Goal: Task Accomplishment & Management: Use online tool/utility

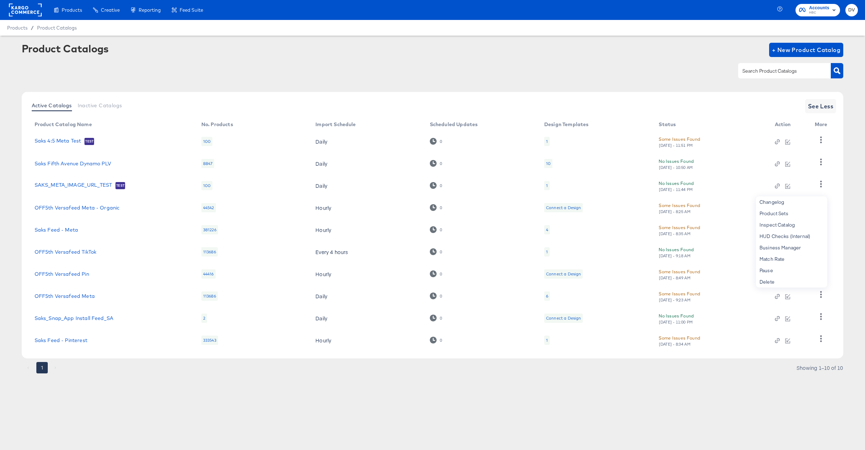
click at [28, 13] on rect at bounding box center [25, 10] width 33 height 13
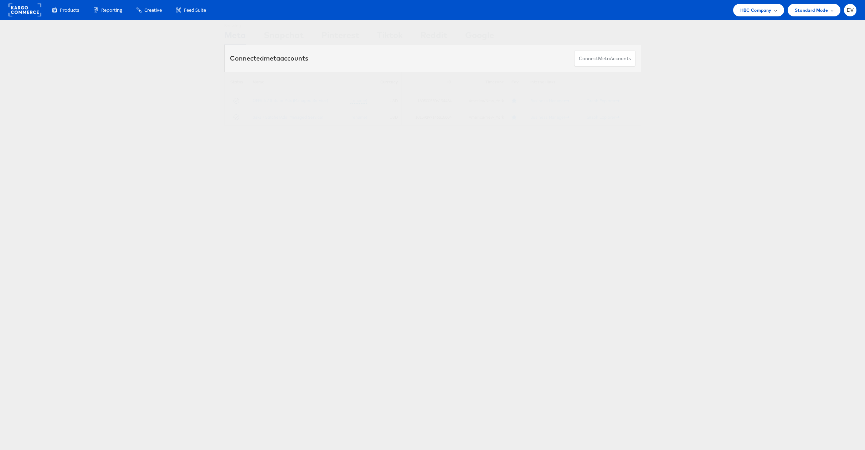
click at [740, 8] on span "HBC Company" at bounding box center [755, 9] width 31 height 7
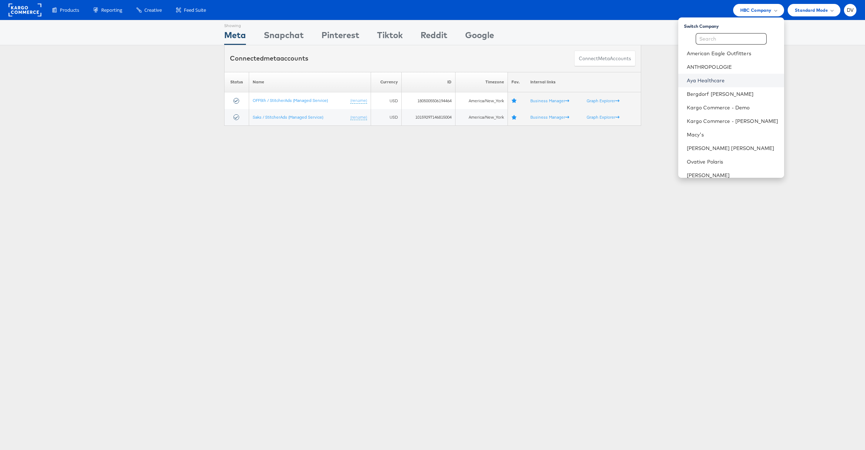
click at [719, 77] on link "Aya Healthcare" at bounding box center [733, 80] width 92 height 7
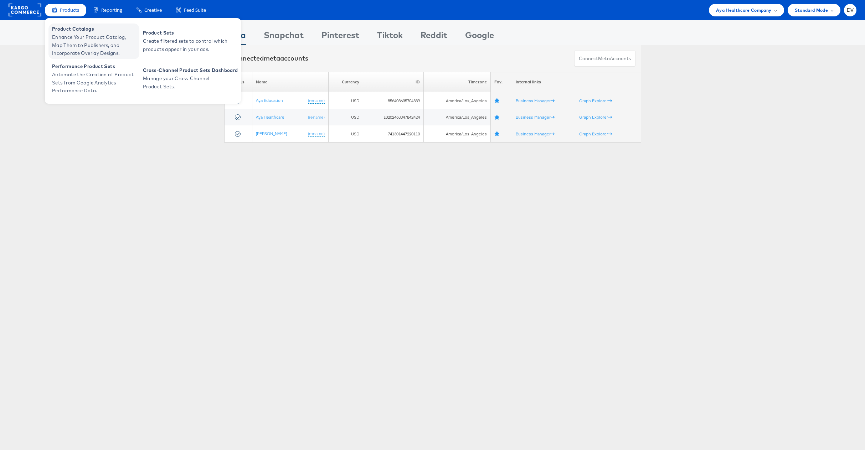
click at [70, 36] on span "Enhance Your Product Catalog, Map Them to Publishers, and Incorporate Overlay D…" at bounding box center [95, 45] width 86 height 24
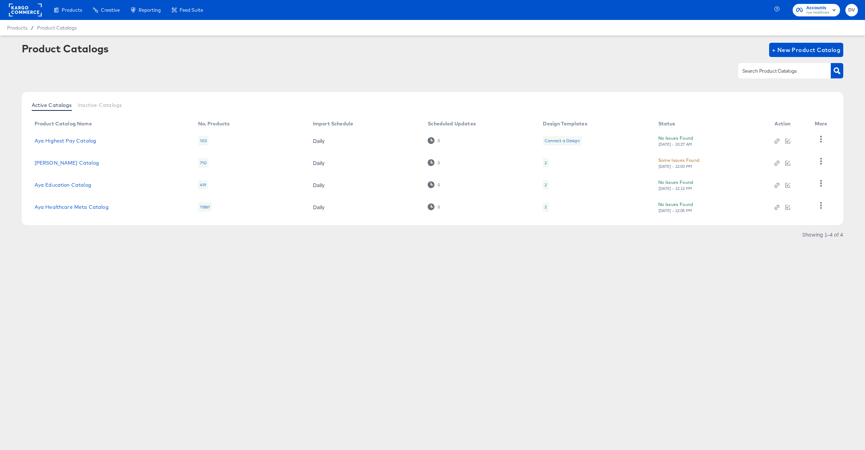
click at [391, 297] on div "Products Creative Reporting Feed Suite Accounts Aya Healthcare DV Products / Pr…" at bounding box center [432, 225] width 865 height 450
click at [57, 141] on link "Aya Highest Pay Catalog" at bounding box center [66, 141] width 62 height 6
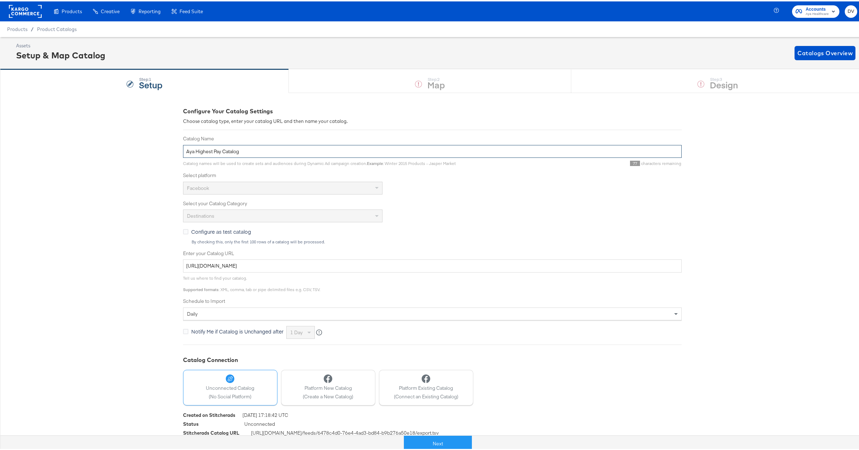
click at [193, 151] on input "Aya Highest Pay Catalog" at bounding box center [432, 150] width 499 height 13
type input "Aya Locums Highest Pay Catalog"
click at [115, 178] on div "Configure Your Catalog Settings Choose catalog type, enter your catalog URL and…" at bounding box center [432, 274] width 865 height 367
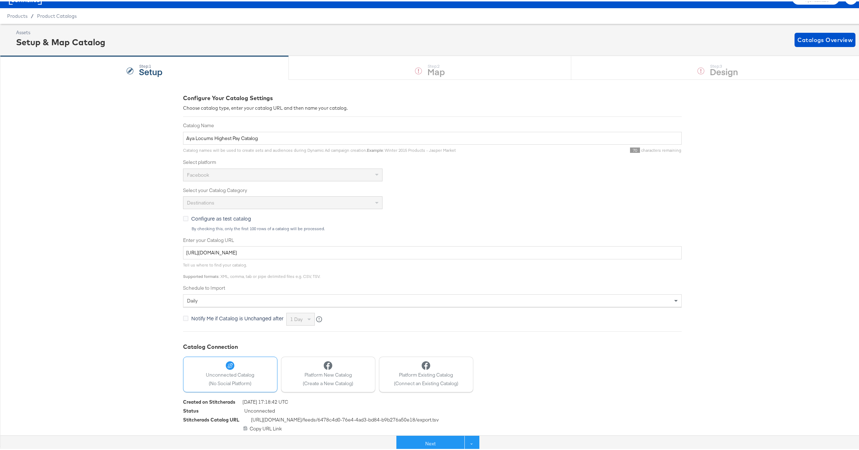
scroll to position [13, 0]
click at [413, 438] on button "Next" at bounding box center [431, 442] width 68 height 16
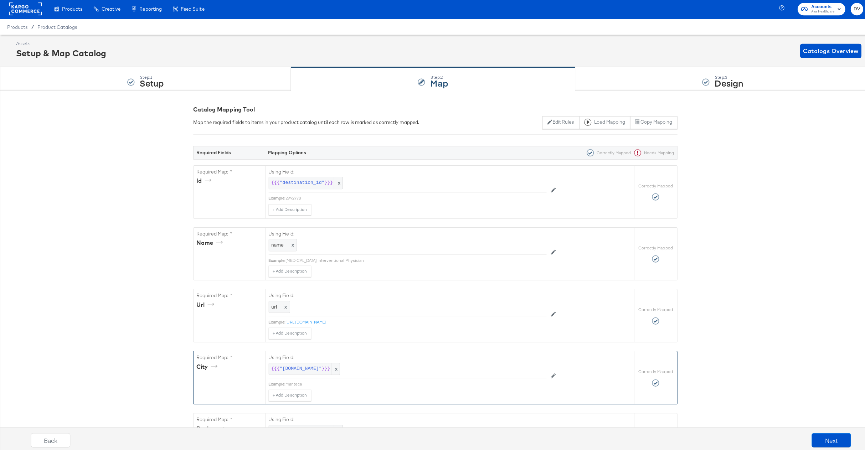
scroll to position [0, 0]
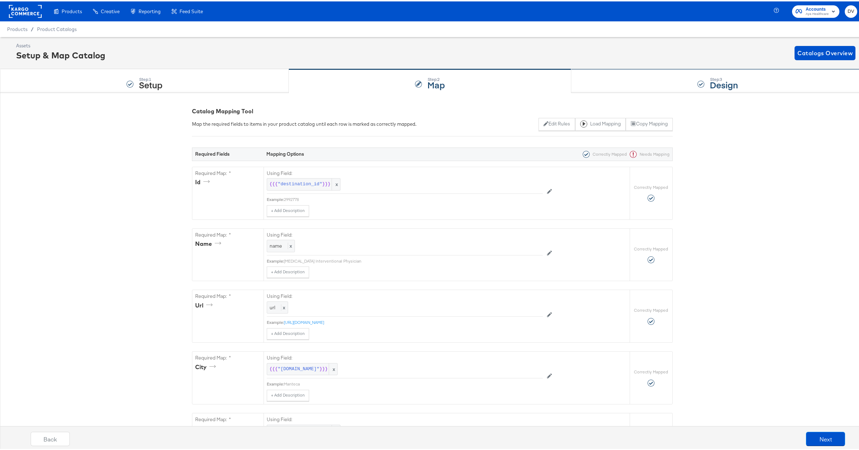
click at [669, 84] on div "Step: 3 Design" at bounding box center [717, 80] width 293 height 24
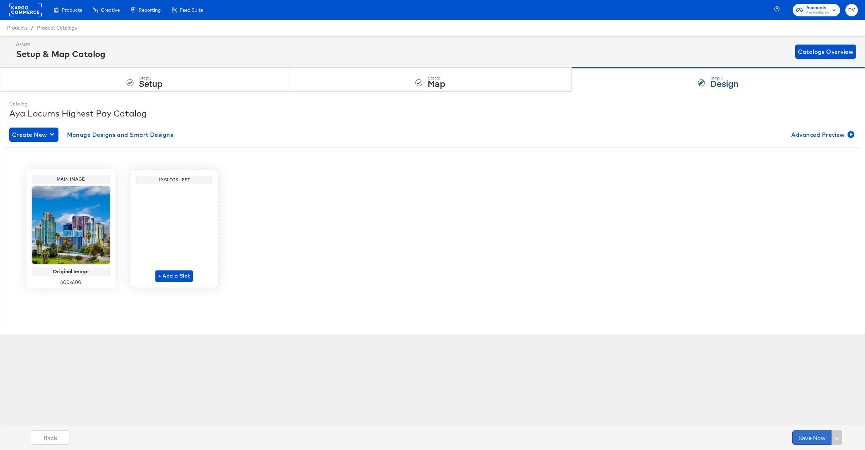
click at [800, 438] on button "Save Now" at bounding box center [811, 437] width 39 height 14
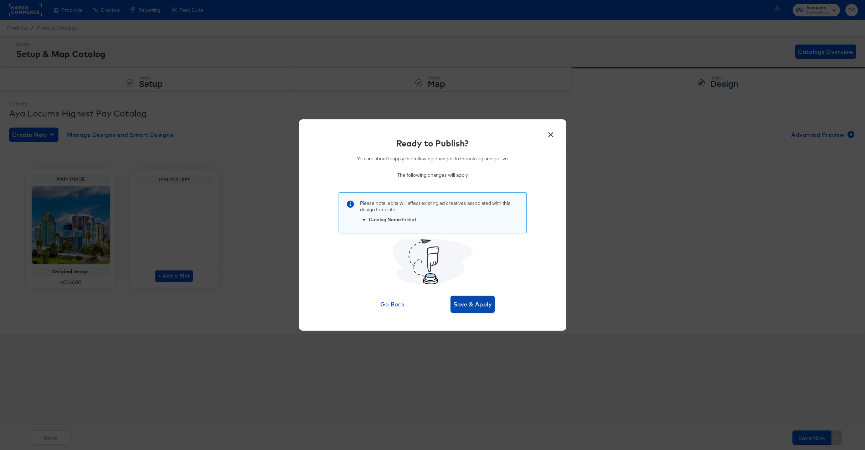
click at [485, 307] on span "Save & Apply" at bounding box center [472, 304] width 39 height 10
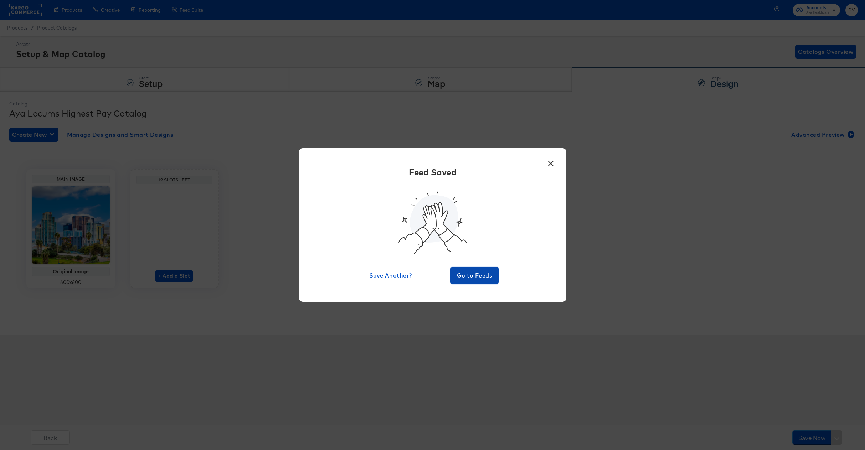
click at [483, 269] on button "Go to Feeds" at bounding box center [474, 275] width 48 height 17
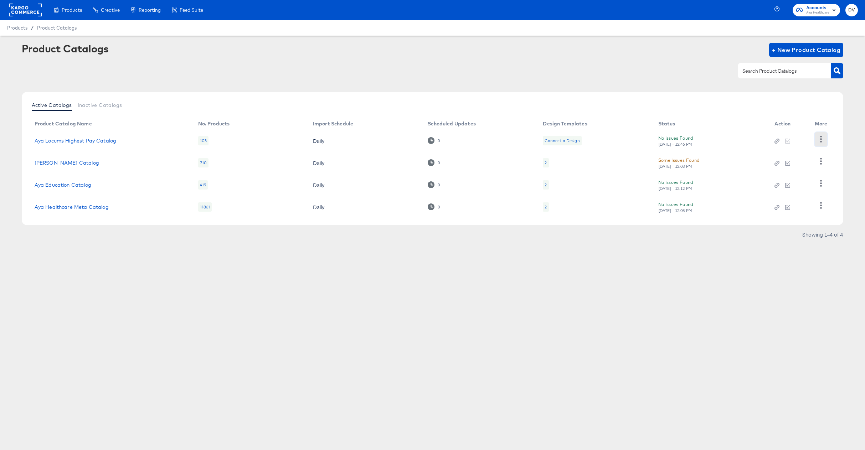
click at [821, 139] on icon "button" at bounding box center [820, 139] width 7 height 7
click at [822, 139] on icon "button" at bounding box center [820, 139] width 7 height 7
click at [342, 286] on div "Products Creative Reporting Feed Suite Accounts Aya Healthcare DV Products / Pr…" at bounding box center [432, 225] width 865 height 450
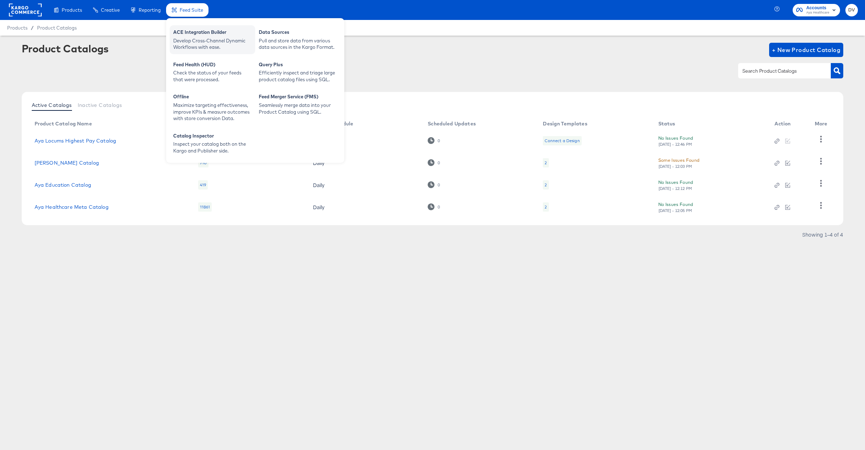
click at [193, 38] on div "Develop Cross-Channel Dynamic Workflows with ease." at bounding box center [212, 43] width 78 height 13
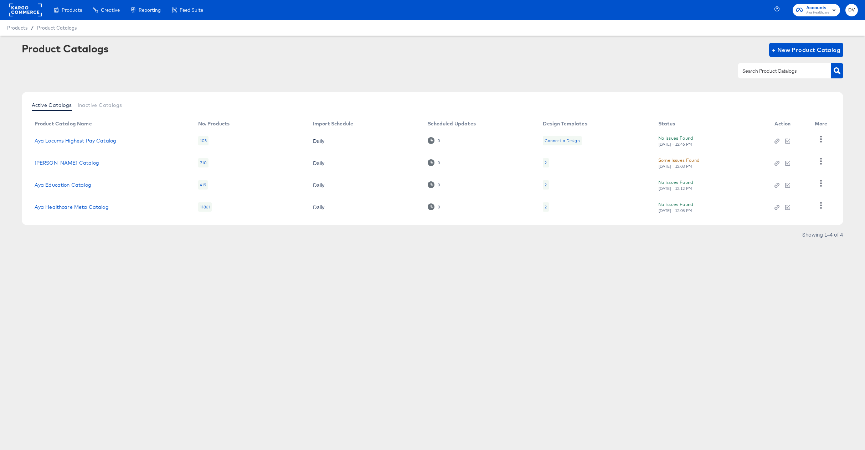
click at [292, 358] on div "Products Creative Reporting Feed Suite Accounts Aya Healthcare DV Products / Pr…" at bounding box center [432, 225] width 865 height 450
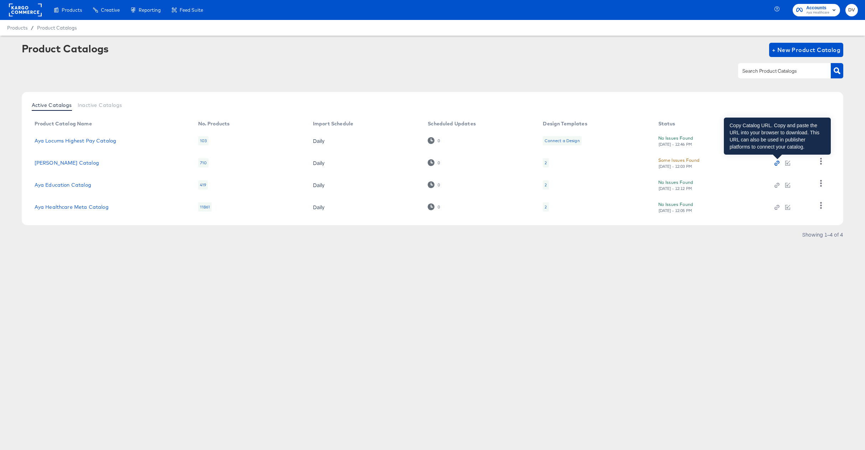
click at [777, 161] on icon "button" at bounding box center [777, 162] width 3 height 3
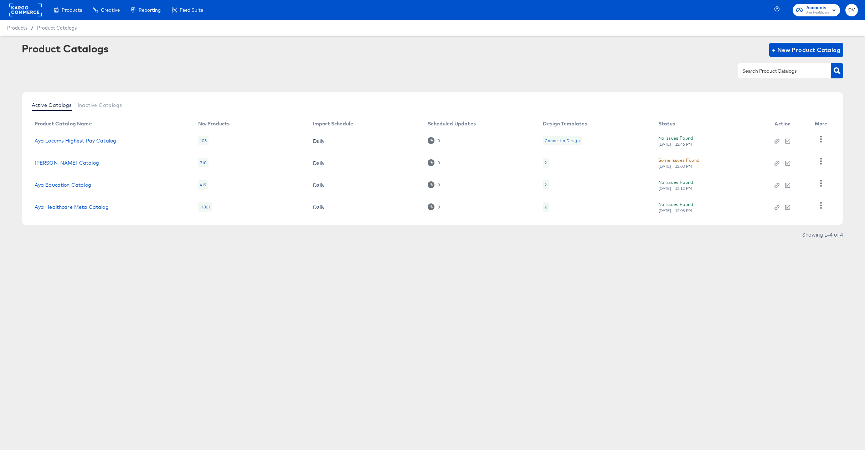
drag, startPoint x: 406, startPoint y: 329, endPoint x: 542, endPoint y: 274, distance: 146.7
click at [406, 329] on div "Products Creative Reporting Feed Suite Accounts Aya Healthcare DV Products / Pr…" at bounding box center [432, 225] width 865 height 450
click at [777, 141] on icon "button" at bounding box center [777, 141] width 2 height 2
click at [310, 375] on div "Products Creative Reporting Feed Suite Accounts Aya Healthcare DV Products / Pr…" at bounding box center [432, 225] width 865 height 450
click at [109, 141] on link "Aya Locums Highest Pay Catalog" at bounding box center [76, 141] width 82 height 6
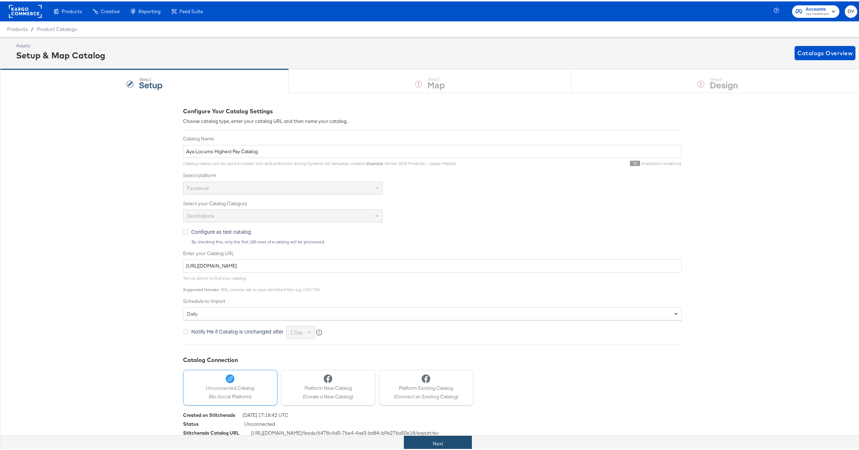
click at [441, 448] on button "Next" at bounding box center [438, 442] width 68 height 16
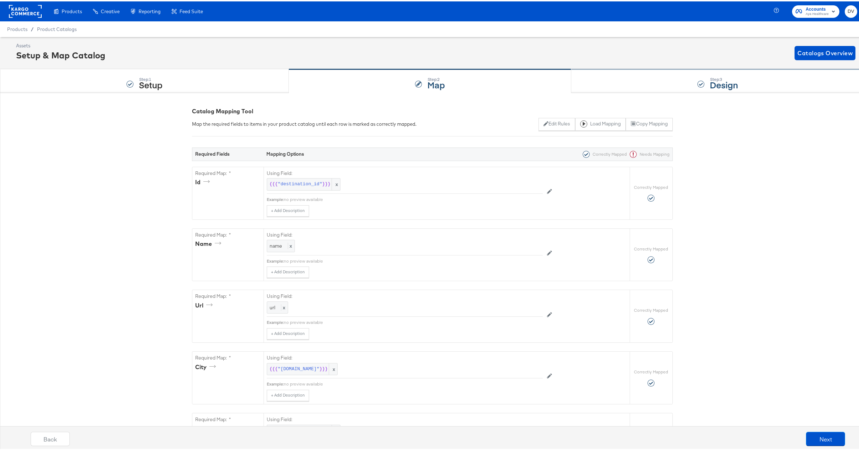
click at [620, 82] on div "Step: 3 Design" at bounding box center [717, 80] width 293 height 24
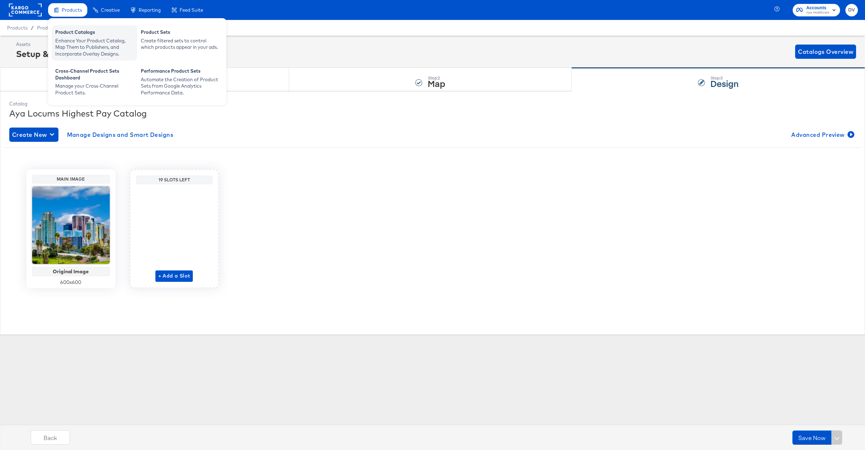
click at [78, 39] on div "Enhance Your Product Catalog, Map Them to Publishers, and Incorporate Overlay D…" at bounding box center [94, 47] width 78 height 20
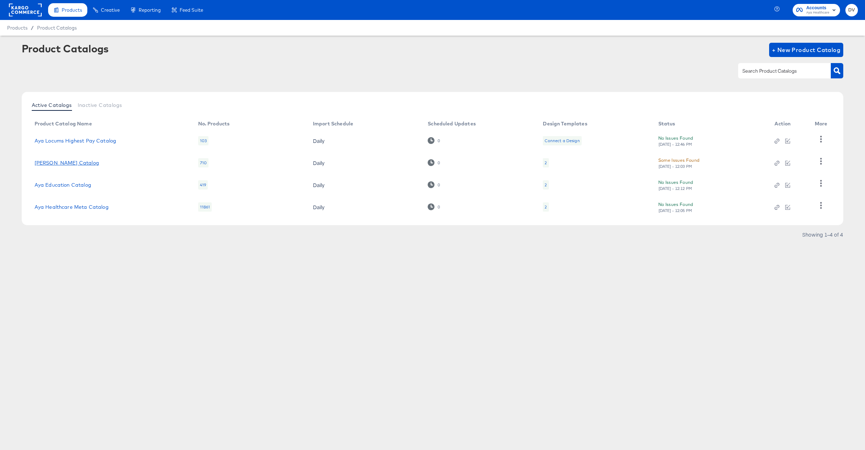
click at [64, 162] on link "[PERSON_NAME] Catalog" at bounding box center [67, 163] width 64 height 6
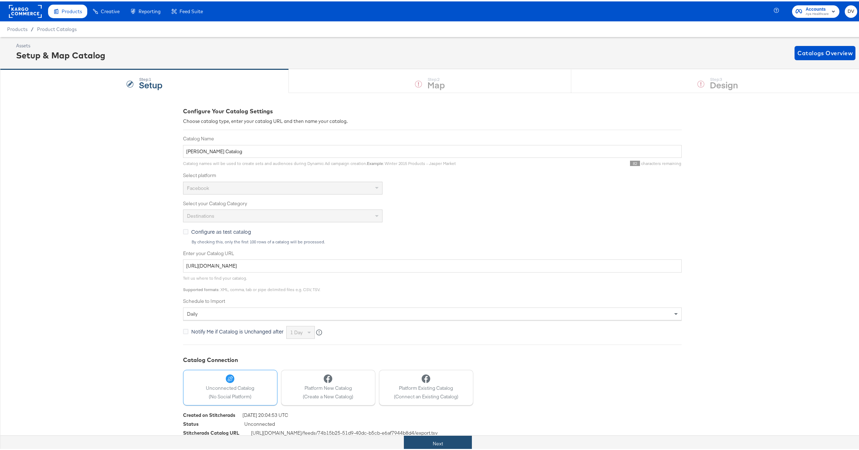
click at [440, 441] on button "Next" at bounding box center [438, 442] width 68 height 16
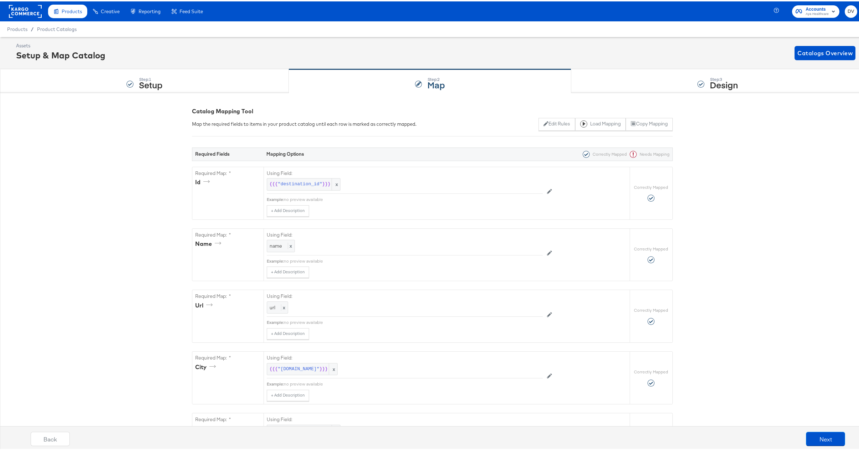
click at [622, 86] on div "Step: 3 Design" at bounding box center [717, 80] width 293 height 24
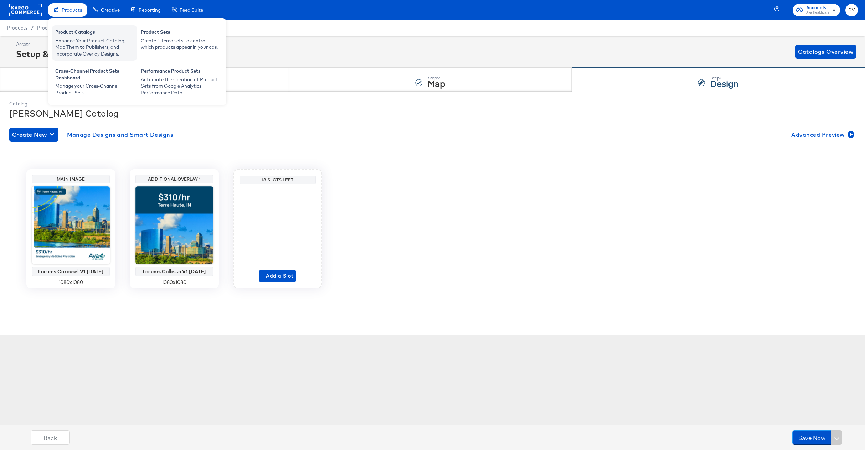
click at [78, 37] on div "Enhance Your Product Catalog, Map Them to Publishers, and Incorporate Overlay D…" at bounding box center [94, 47] width 78 height 20
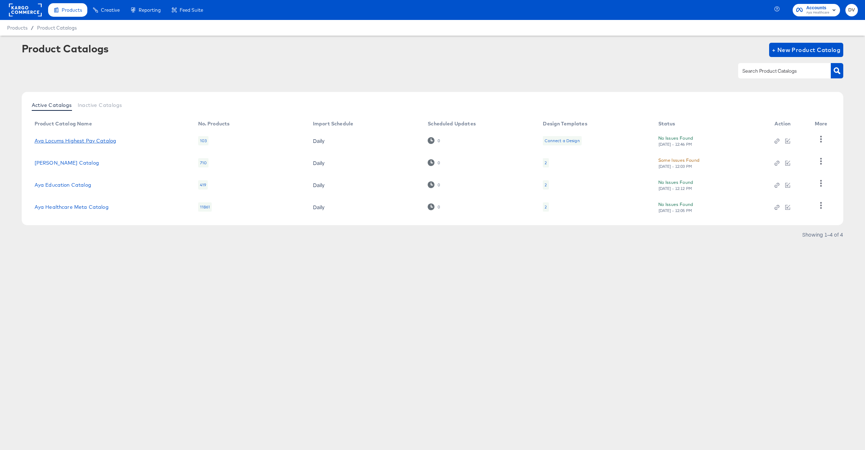
click at [81, 139] on link "Aya Locums Highest Pay Catalog" at bounding box center [76, 141] width 82 height 6
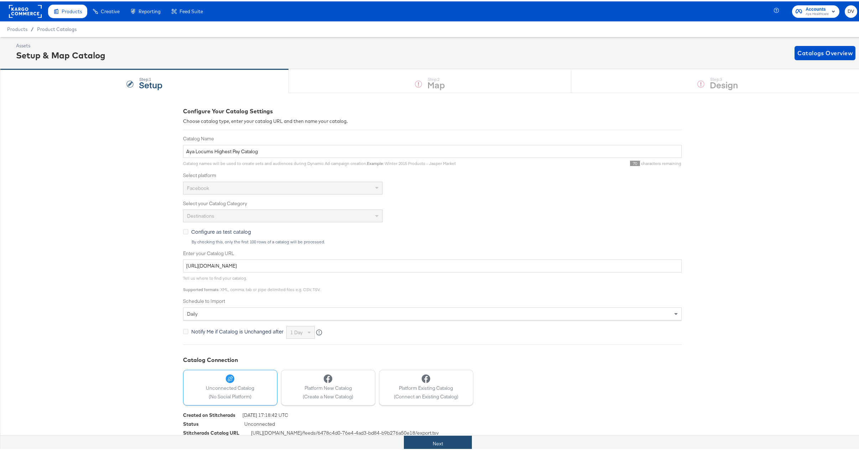
click at [451, 448] on button "Next" at bounding box center [438, 442] width 68 height 16
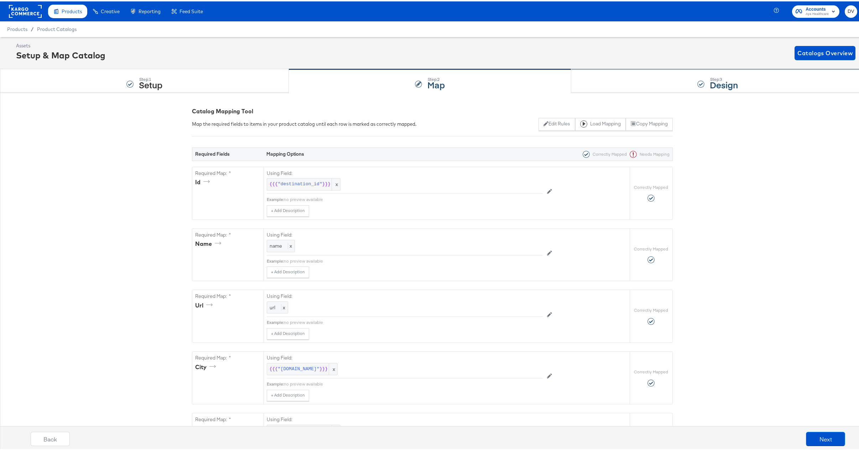
click at [604, 88] on div "Step: 3 Design" at bounding box center [717, 80] width 293 height 24
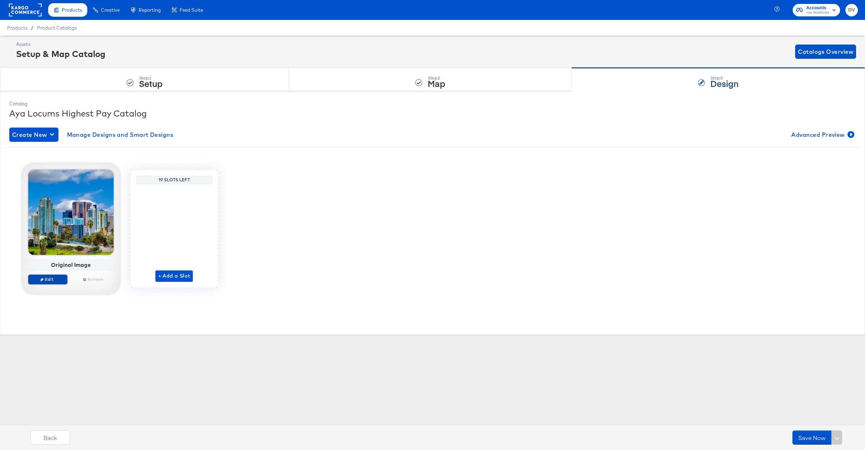
click at [45, 281] on span "Edit" at bounding box center [47, 278] width 33 height 5
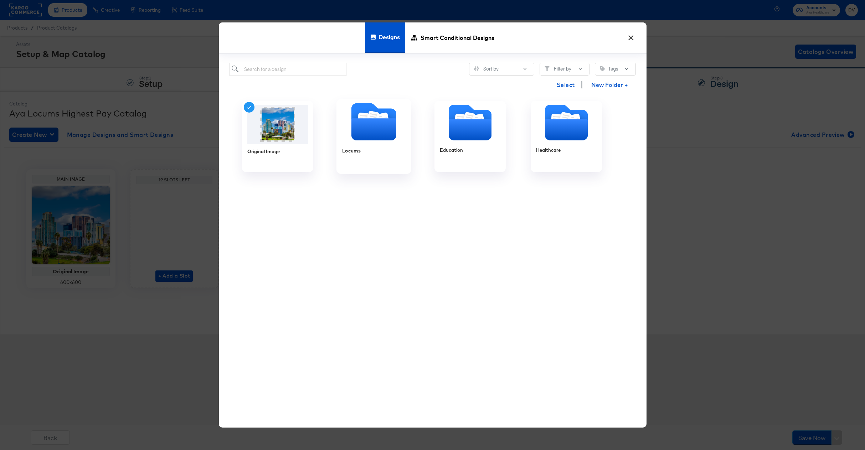
click at [367, 130] on icon "Folder" at bounding box center [373, 130] width 45 height 22
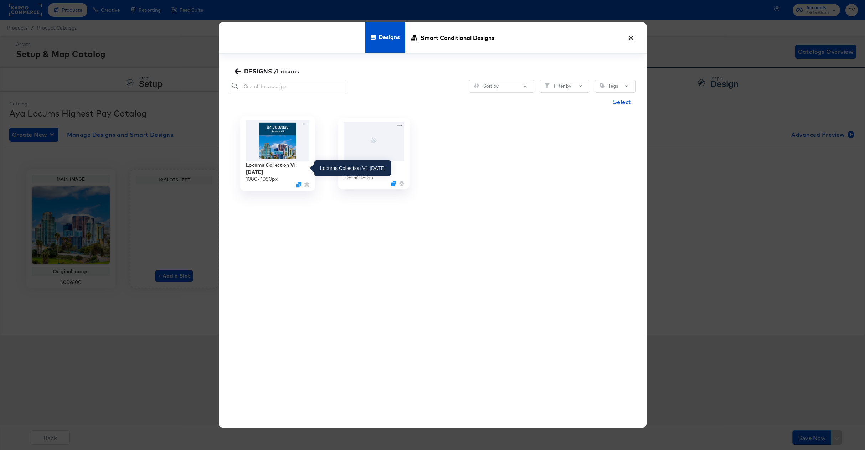
click at [266, 171] on div "Locums Collection V1 7.18.25" at bounding box center [277, 168] width 64 height 14
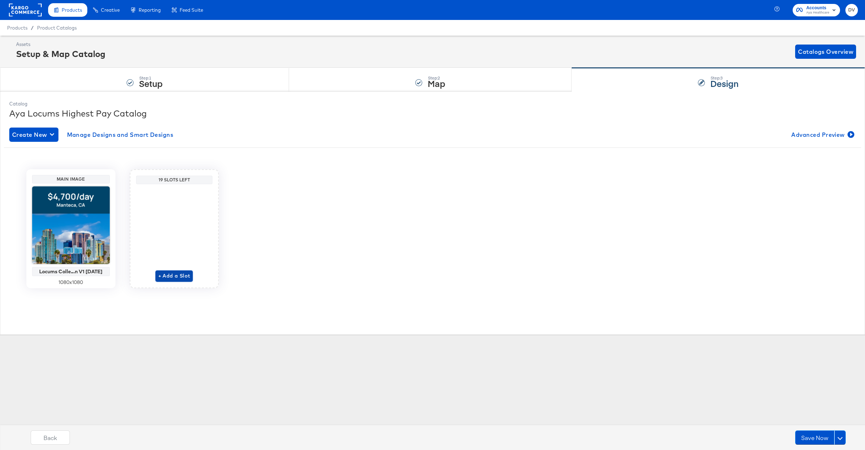
click at [173, 278] on span "+ Add a Slot" at bounding box center [174, 275] width 32 height 9
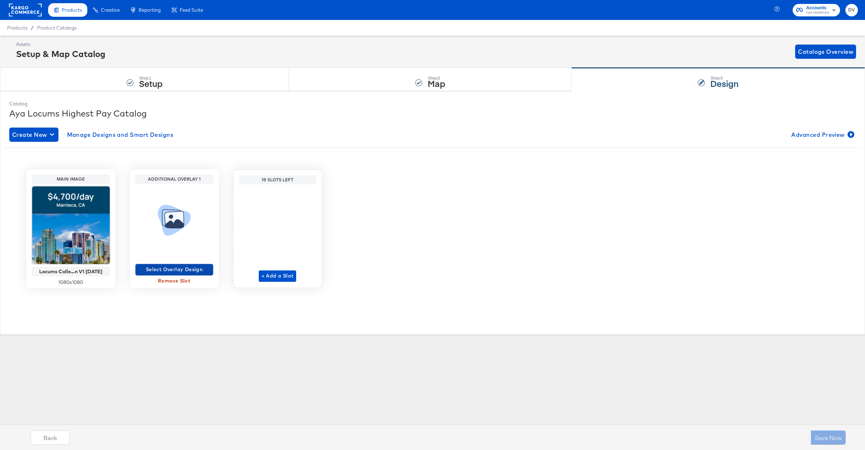
click at [175, 271] on span "Select Overlay Design" at bounding box center [174, 269] width 72 height 9
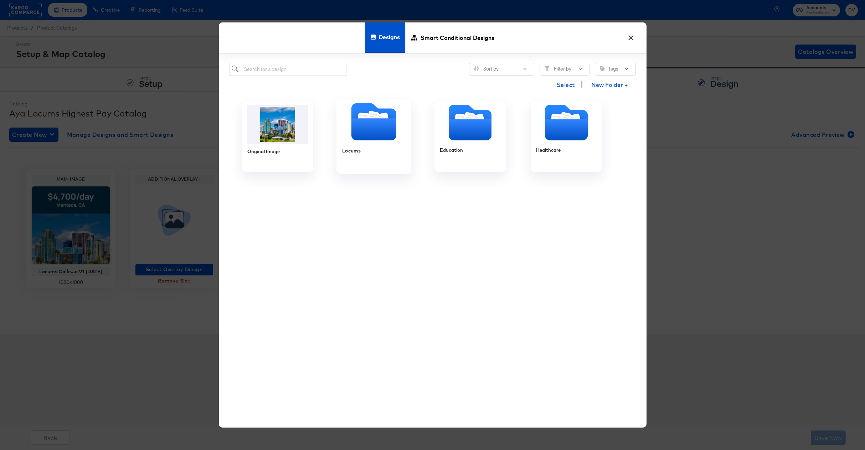
click at [357, 123] on icon "Folder" at bounding box center [373, 130] width 45 height 22
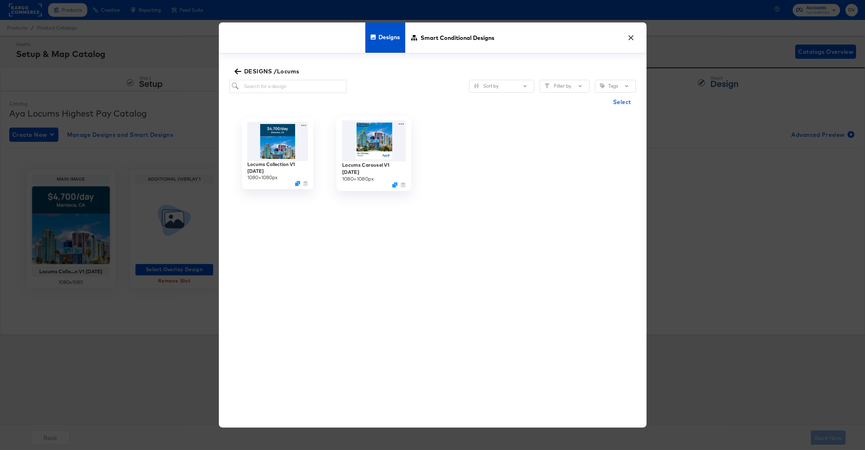
click at [370, 139] on img at bounding box center [374, 140] width 64 height 41
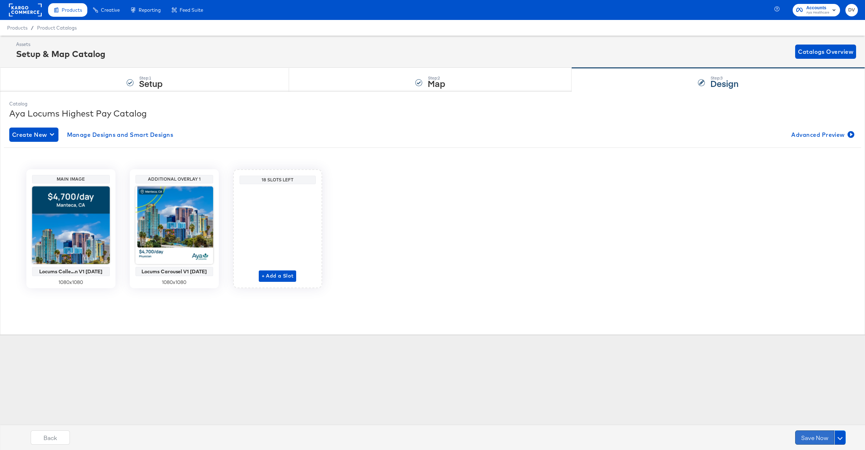
click at [809, 438] on button "Save Now" at bounding box center [814, 437] width 39 height 14
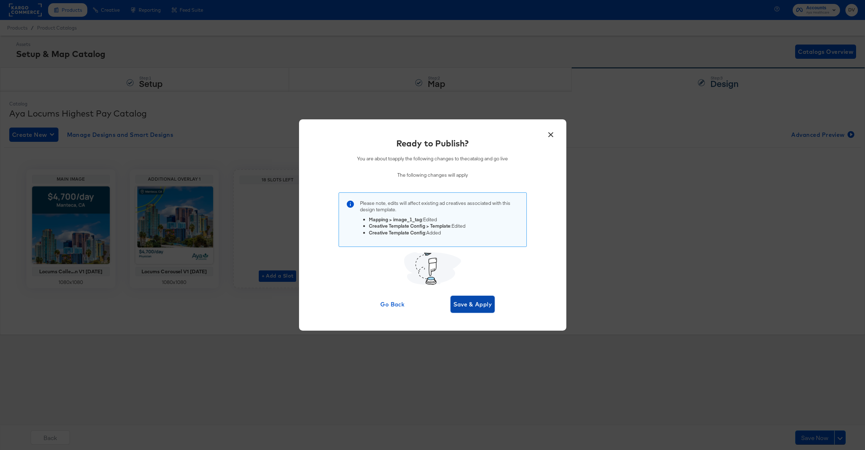
click at [476, 306] on span "Save & Apply" at bounding box center [472, 304] width 39 height 10
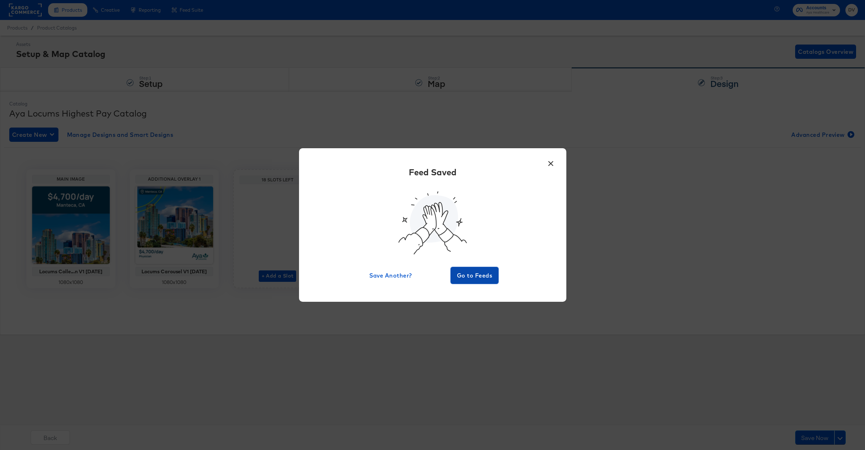
click at [475, 278] on span "Go to Feeds" at bounding box center [474, 275] width 43 height 10
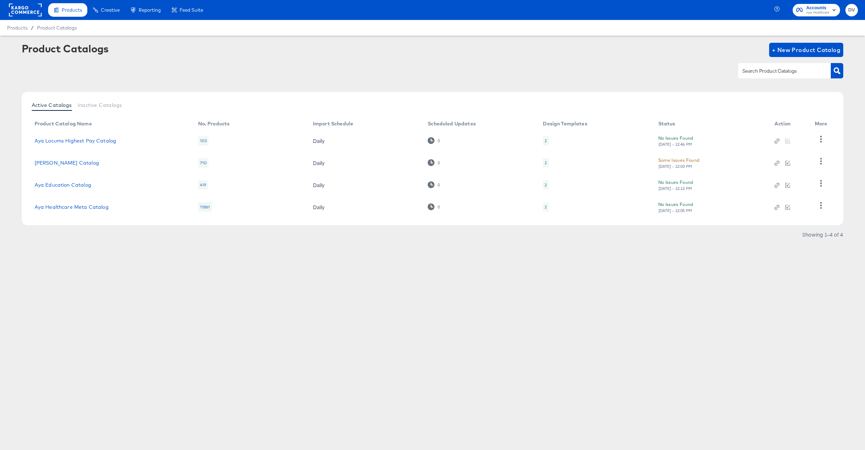
click at [475, 278] on div "Products Creative Reporting Feed Suite Accounts Aya Healthcare DV Products / Pr…" at bounding box center [432, 225] width 865 height 450
click at [461, 308] on div "Products Products Product Catalogs Enhance Your Product Catalog, Map Them to Pu…" at bounding box center [432, 225] width 865 height 450
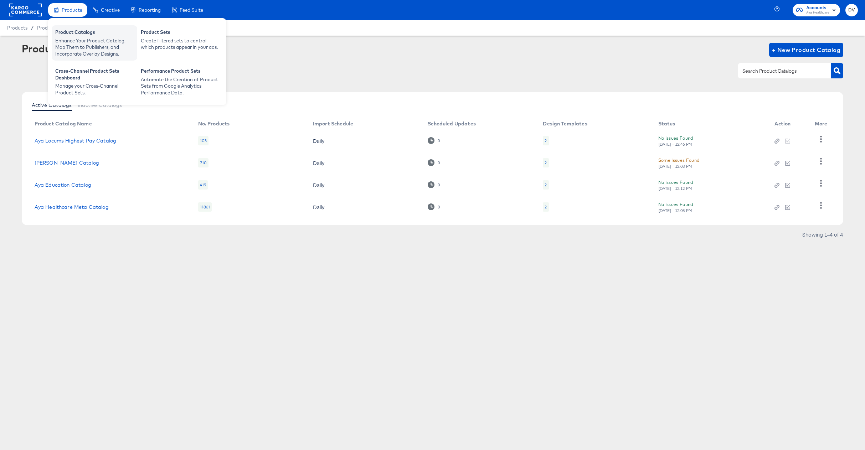
click at [66, 36] on div "Product Catalogs" at bounding box center [94, 33] width 78 height 9
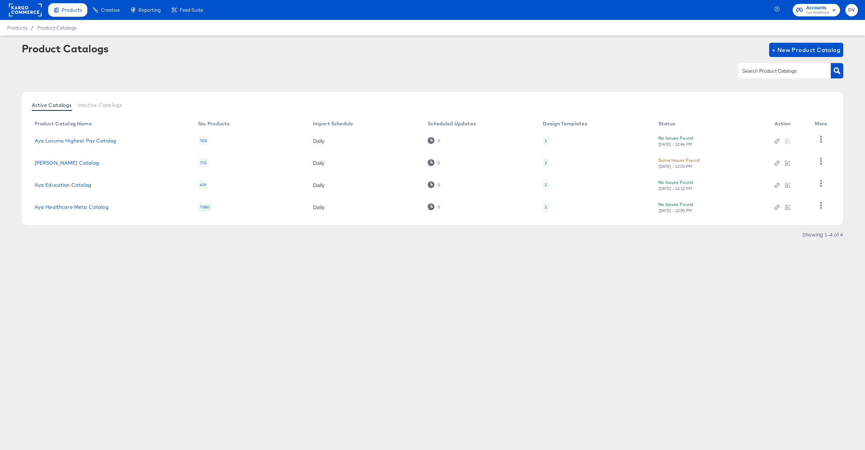
click at [29, 10] on rect at bounding box center [25, 10] width 33 height 13
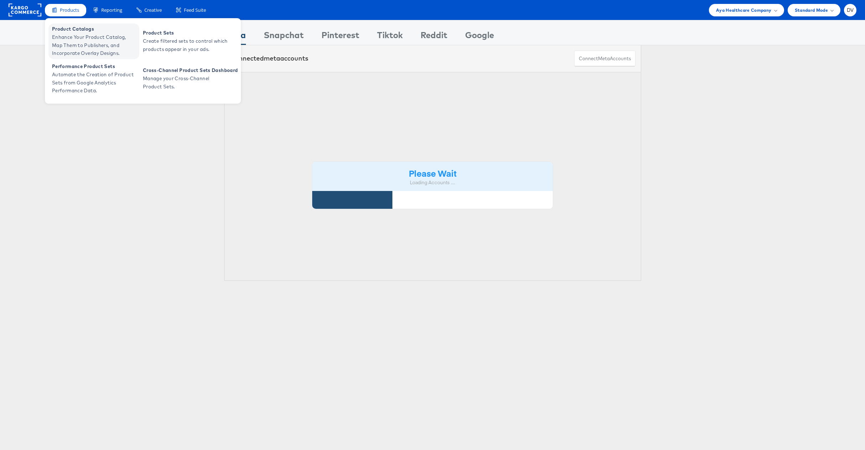
click at [67, 36] on span "Enhance Your Product Catalog, Map Them to Publishers, and Incorporate Overlay D…" at bounding box center [95, 45] width 86 height 24
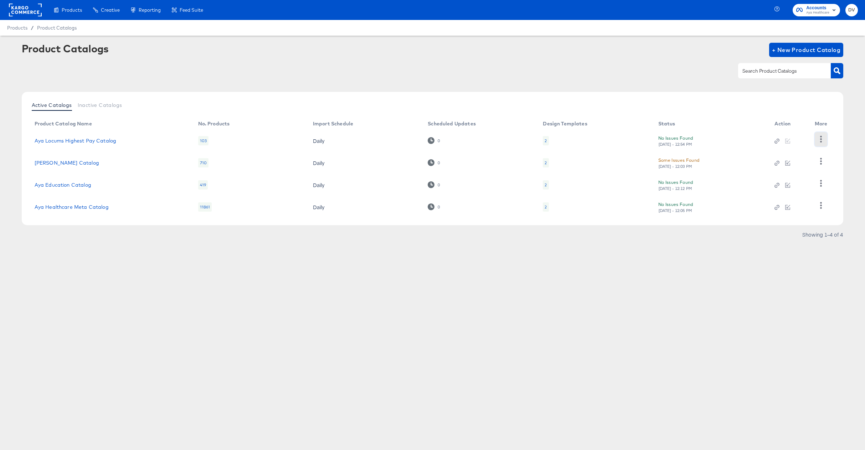
click at [818, 141] on icon "button" at bounding box center [820, 139] width 7 height 7
click at [801, 161] on div "HUD Checks (Internal)" at bounding box center [791, 164] width 71 height 11
click at [671, 319] on div "Products Creative Reporting Feed Suite Accounts Aya Healthcare DV Products / Pr…" at bounding box center [432, 225] width 865 height 450
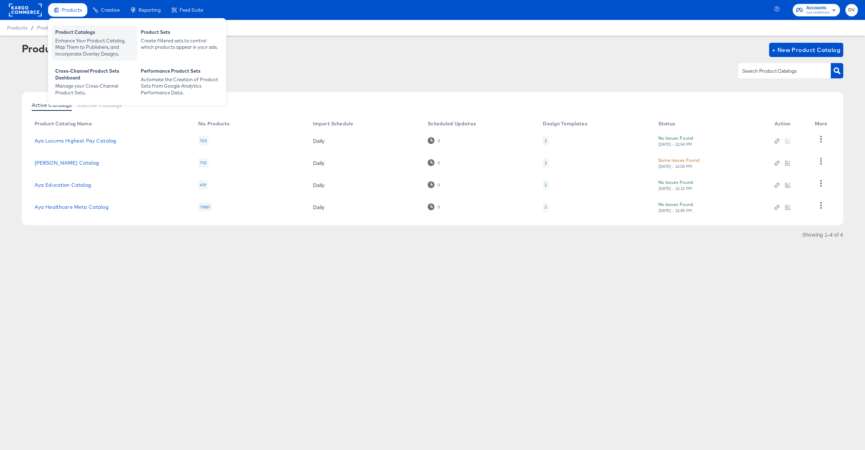
click at [67, 31] on div "Product Catalogs" at bounding box center [94, 33] width 78 height 9
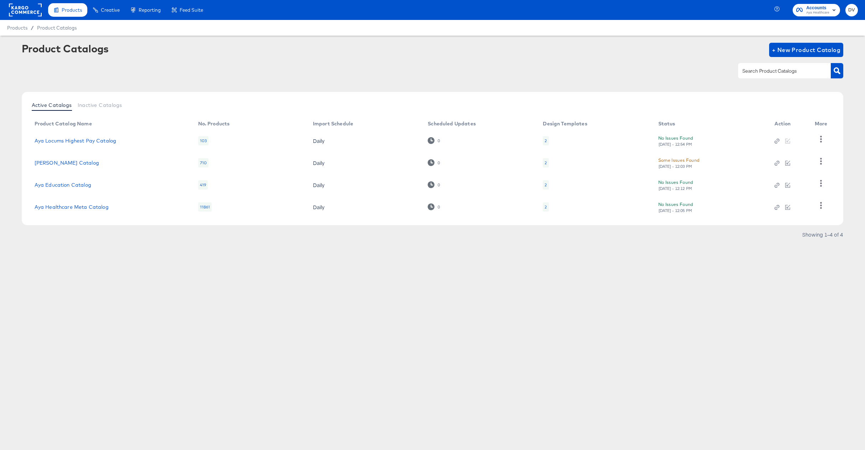
click at [30, 10] on rect at bounding box center [25, 10] width 33 height 13
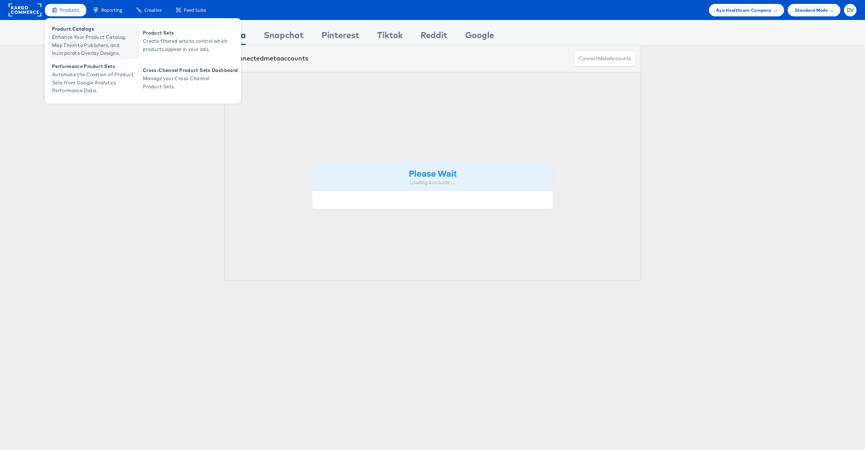
click at [74, 31] on span "Product Catalogs" at bounding box center [95, 29] width 86 height 8
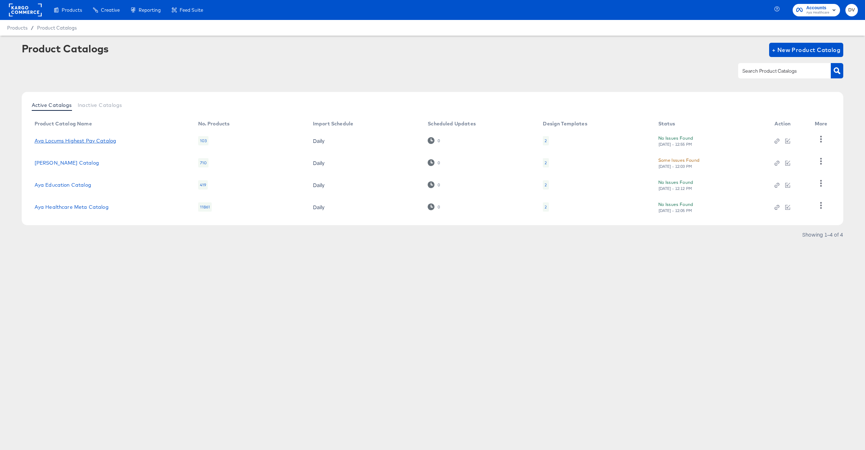
click at [95, 141] on link "Aya Locums Highest Pay Catalog" at bounding box center [76, 141] width 82 height 6
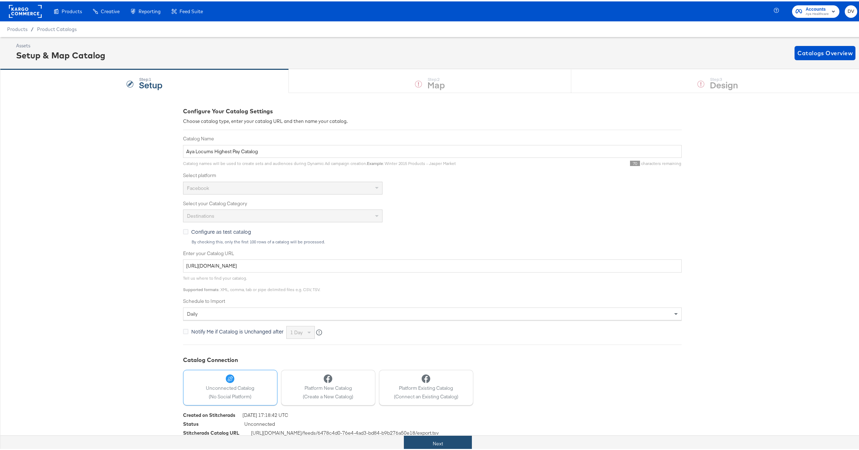
click at [442, 447] on button "Next" at bounding box center [438, 442] width 68 height 16
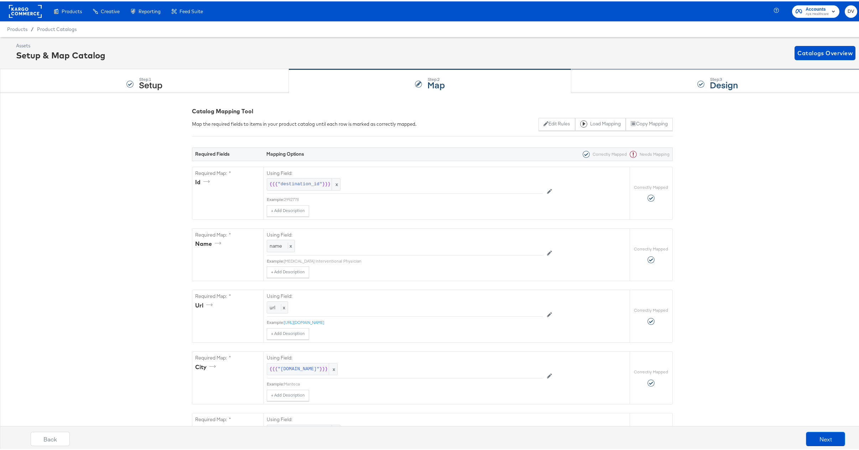
click at [614, 83] on div "Step: 3 Design" at bounding box center [717, 80] width 293 height 24
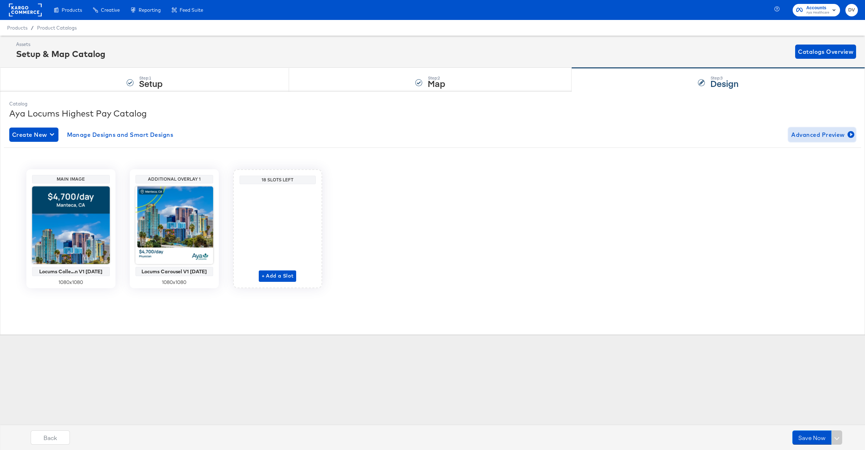
click at [796, 135] on span "Advanced Preview" at bounding box center [822, 135] width 62 height 10
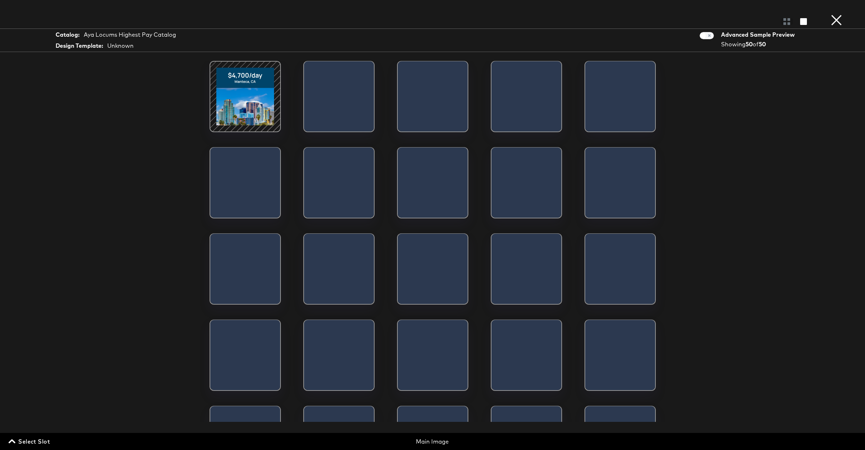
click at [43, 445] on span "Select Slot" at bounding box center [30, 441] width 40 height 10
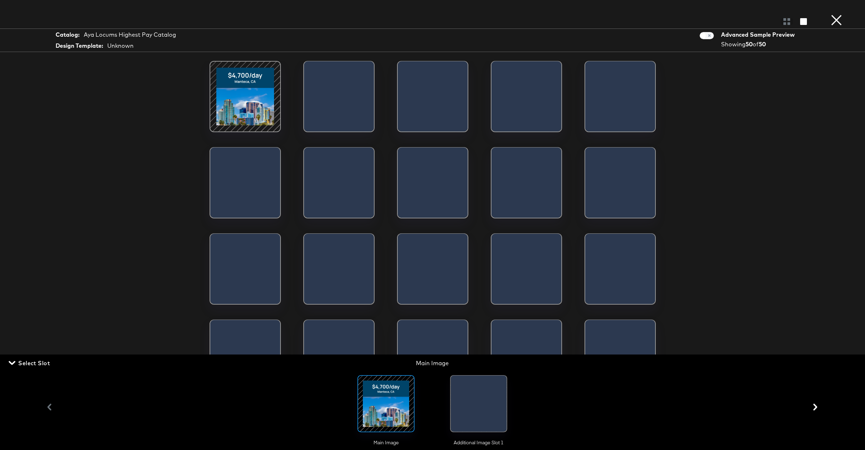
click at [474, 400] on div at bounding box center [479, 405] width 56 height 60
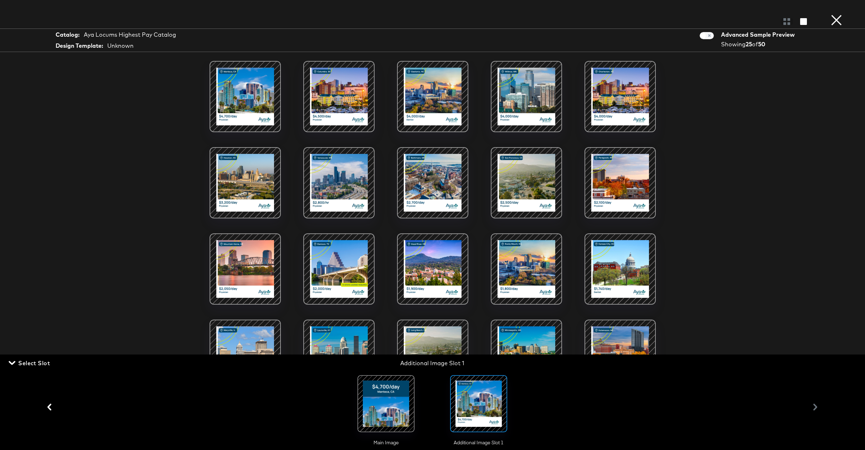
click at [838, 14] on button "×" at bounding box center [836, 7] width 14 height 14
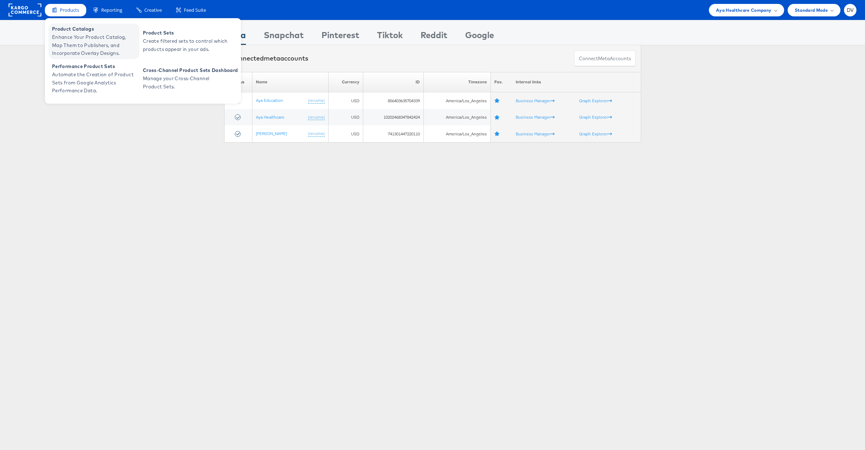
click at [74, 24] on link "Product Catalogs Enhance Your Product Catalog, Map Them to Publishers, and Inco…" at bounding box center [93, 42] width 91 height 36
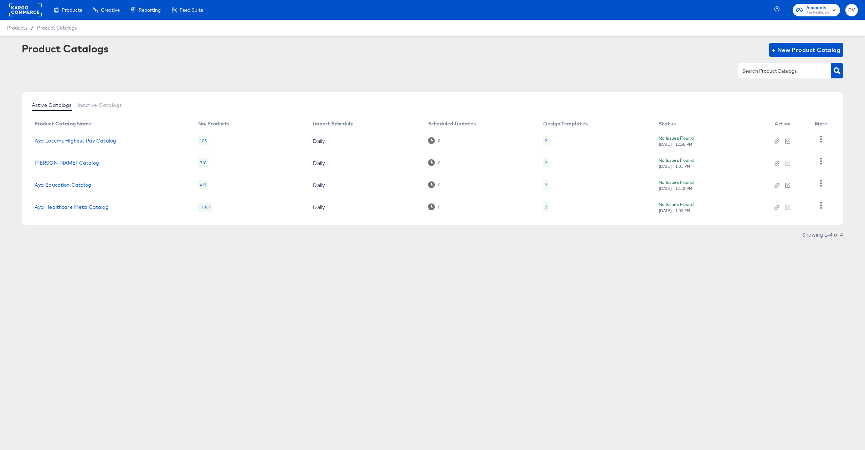
click at [81, 165] on link "[PERSON_NAME] Catalog" at bounding box center [67, 163] width 64 height 6
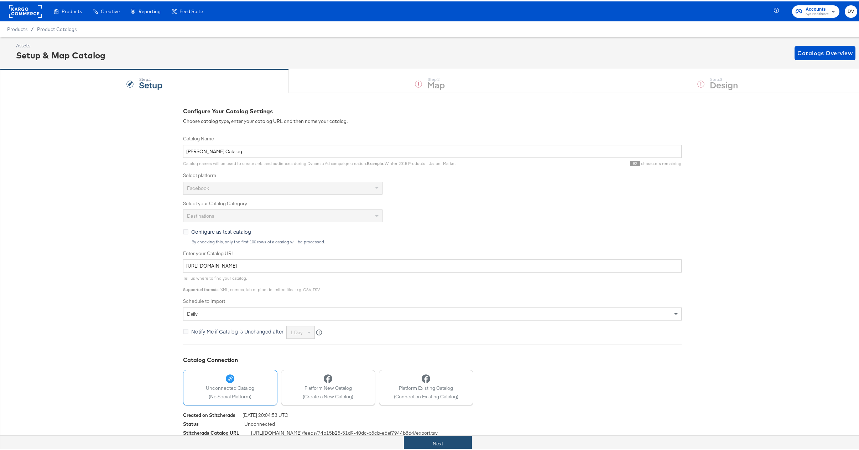
click at [446, 437] on button "Next" at bounding box center [438, 442] width 68 height 16
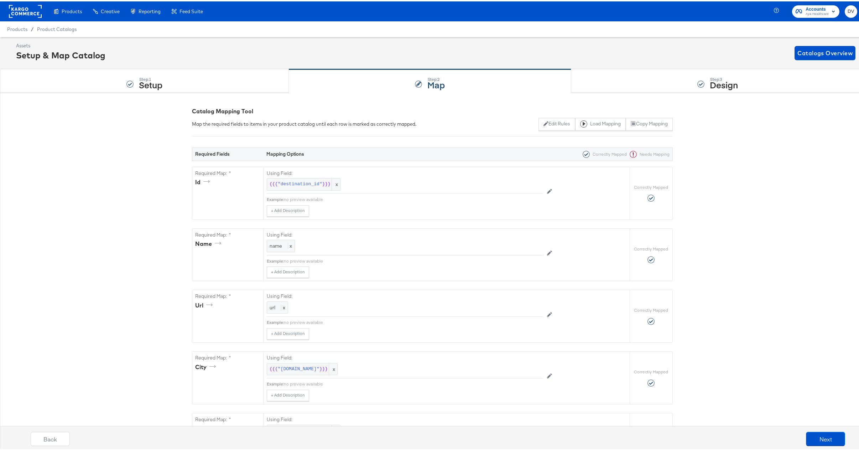
click at [630, 82] on div "Step: 3 Design" at bounding box center [717, 80] width 293 height 24
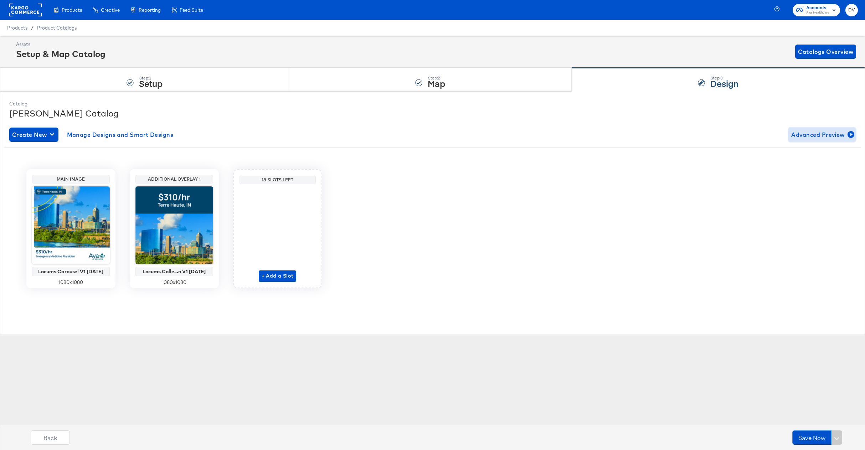
click at [809, 137] on span "Advanced Preview" at bounding box center [822, 135] width 62 height 10
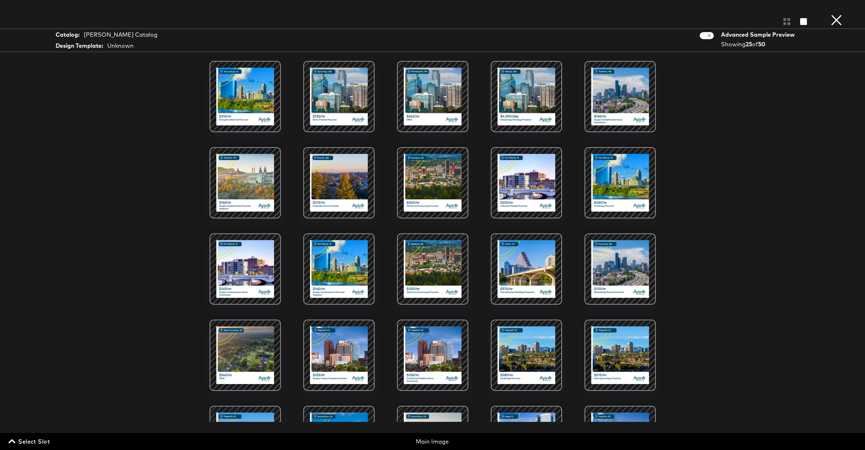
click at [834, 14] on button "×" at bounding box center [836, 7] width 14 height 14
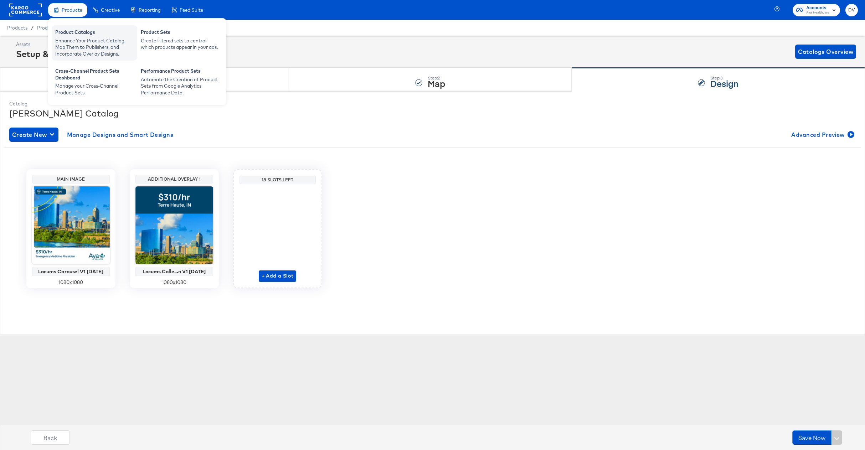
click at [72, 33] on div "Product Catalogs" at bounding box center [94, 33] width 78 height 9
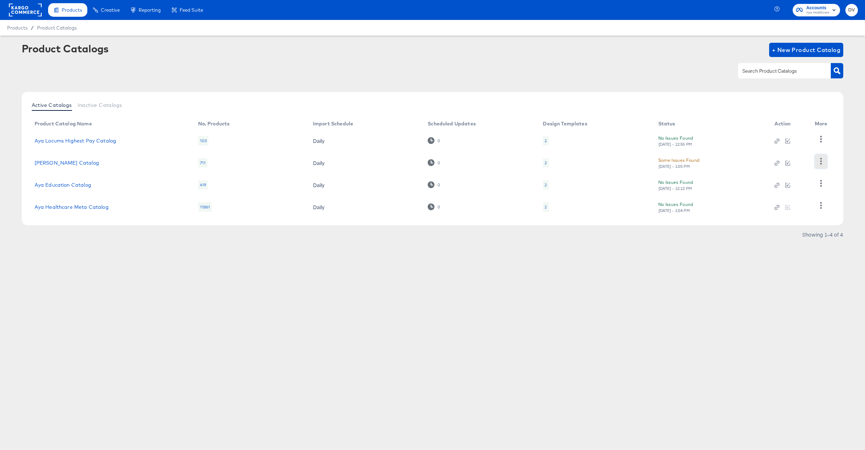
click at [827, 162] on button "button" at bounding box center [820, 161] width 12 height 14
click at [825, 162] on button "button" at bounding box center [820, 161] width 12 height 14
click at [67, 161] on link "[PERSON_NAME] Catalog" at bounding box center [67, 163] width 64 height 6
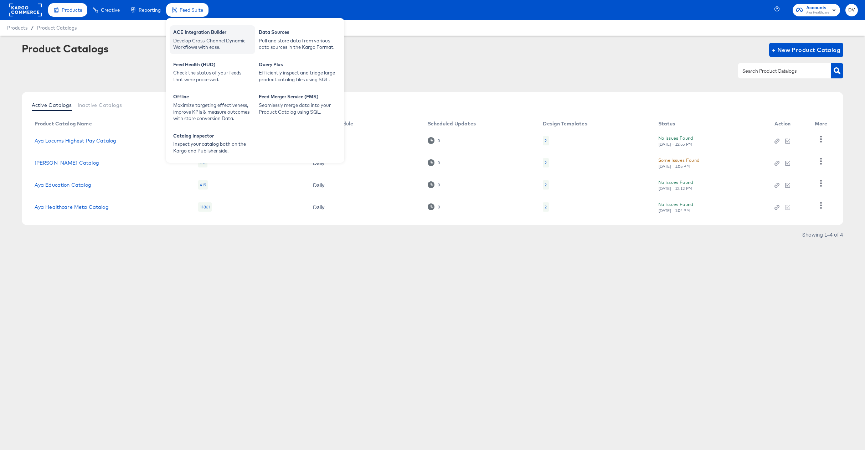
click at [190, 28] on div "ACE Integration Builder Develop Cross-Channel Dynamic Workflows with ease." at bounding box center [213, 39] width 86 height 29
click at [192, 36] on div "ACE Integration Builder" at bounding box center [212, 33] width 78 height 9
